Goal: Information Seeking & Learning: Learn about a topic

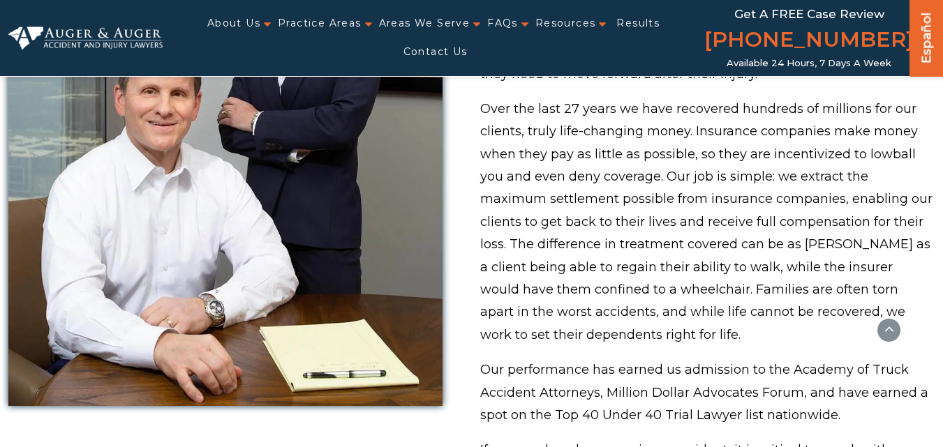
scroll to position [910, 0]
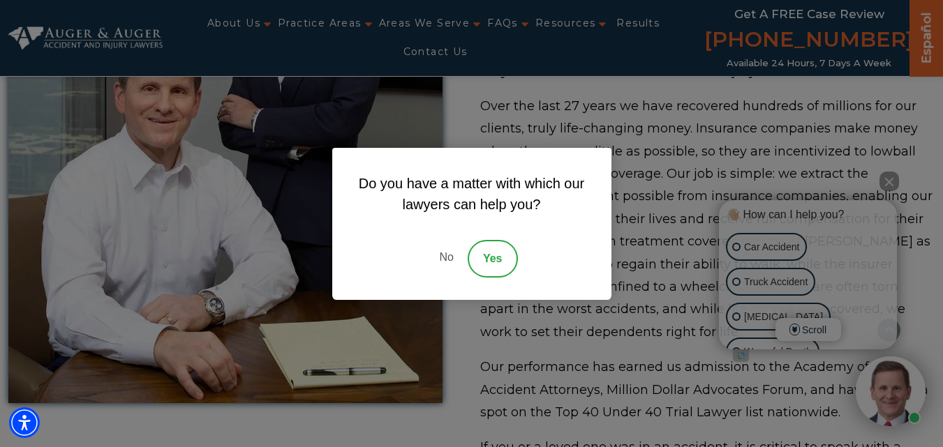
click at [447, 257] on link "No" at bounding box center [446, 259] width 42 height 38
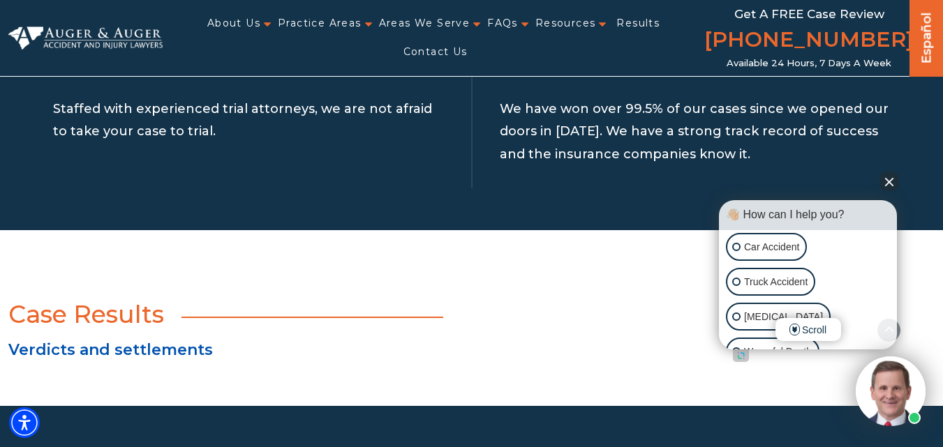
scroll to position [2654, 0]
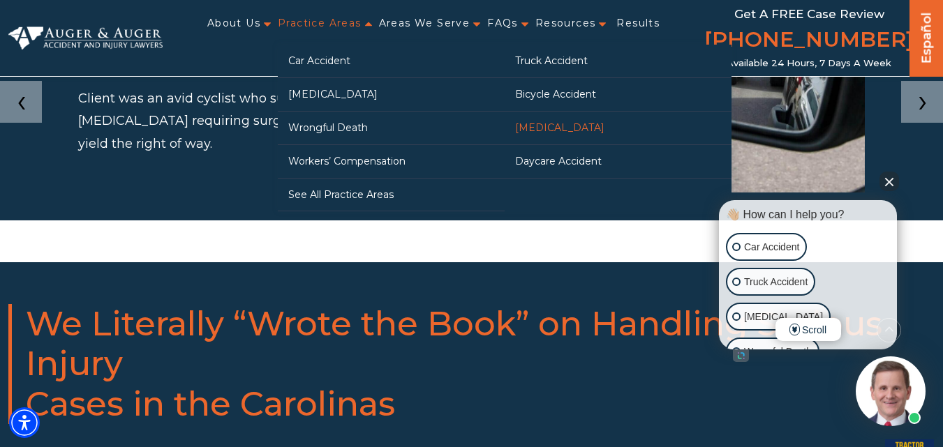
click at [505, 138] on link "[MEDICAL_DATA]" at bounding box center [618, 128] width 227 height 33
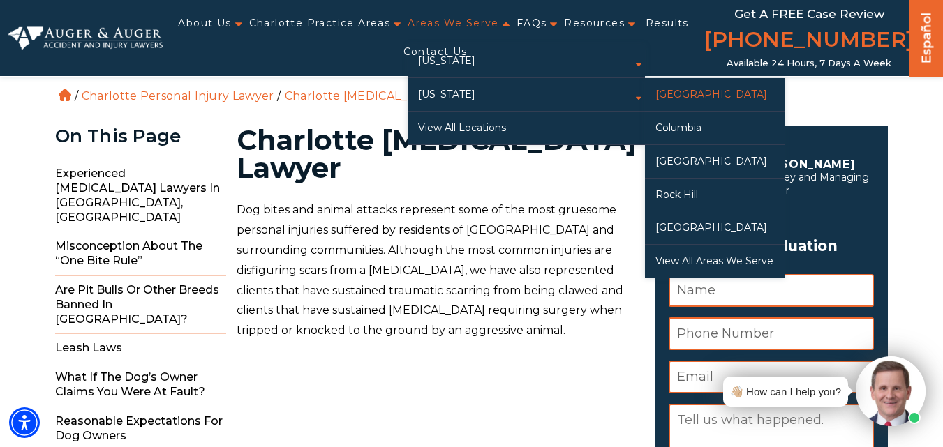
click at [674, 91] on link "[GEOGRAPHIC_DATA]" at bounding box center [715, 94] width 140 height 33
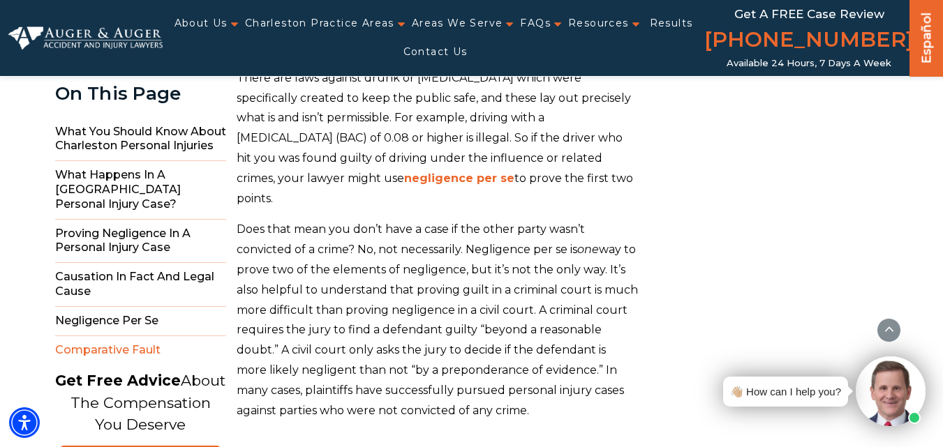
scroll to position [5094, 0]
